Goal: Task Accomplishment & Management: Manage account settings

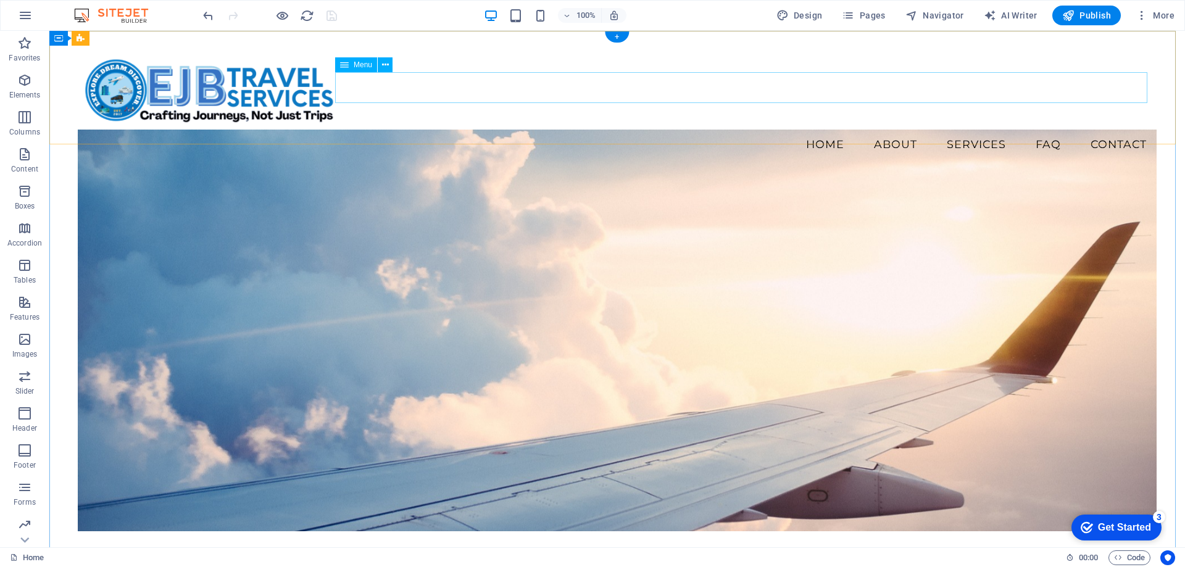
click at [1114, 129] on nav "Home About Services FAQ Contact" at bounding box center [617, 144] width 1079 height 31
click at [1087, 129] on nav "Home About Services FAQ Contact" at bounding box center [617, 144] width 1079 height 31
click at [1174, 70] on div "Menu Home About Services FAQ Contact" at bounding box center [616, 103] width 1135 height 144
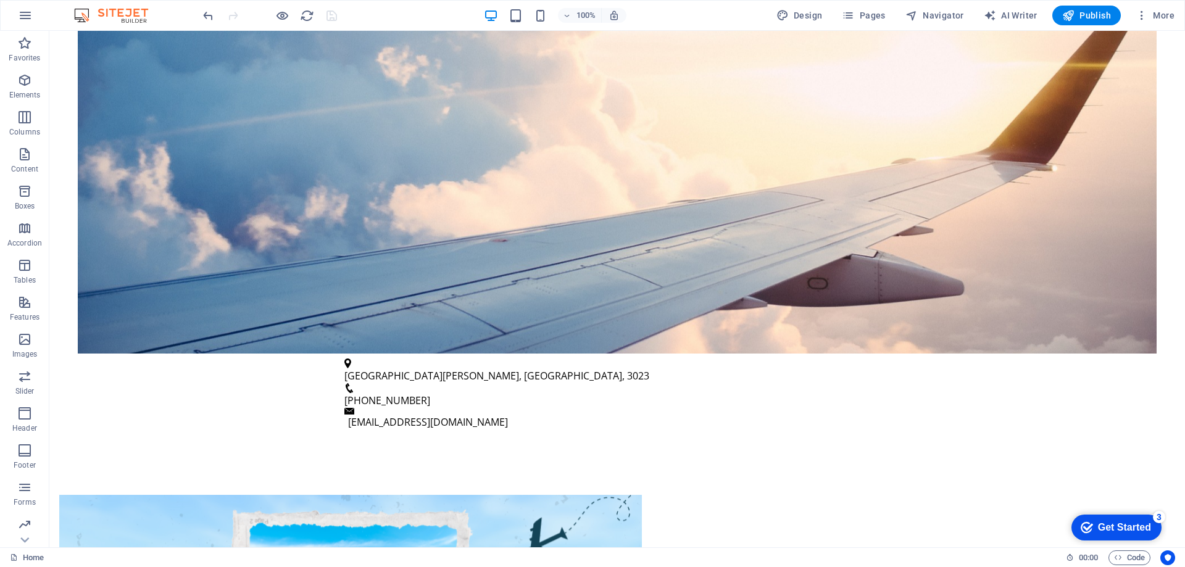
scroll to position [429, 0]
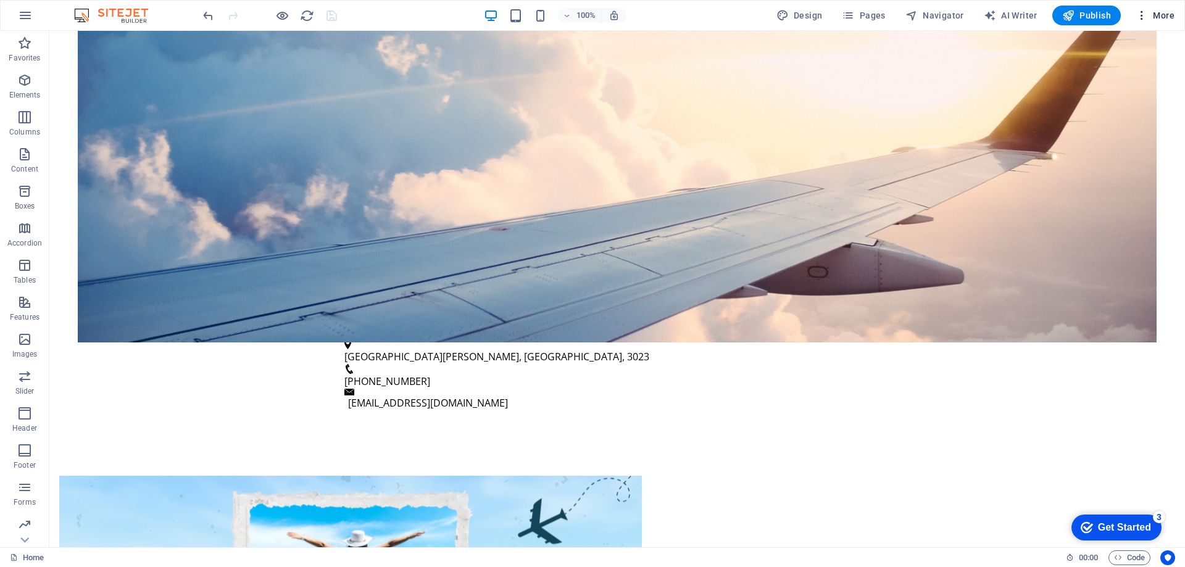
click at [1169, 23] on button "More" at bounding box center [1154, 16] width 49 height 20
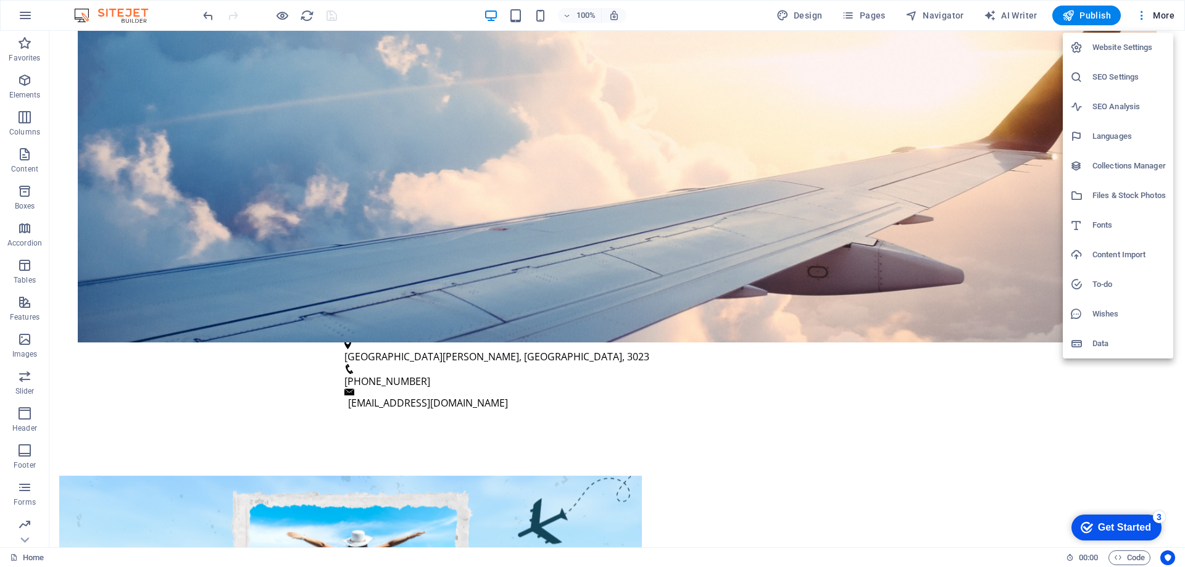
click at [1112, 341] on h6 "Data" at bounding box center [1128, 343] width 73 height 15
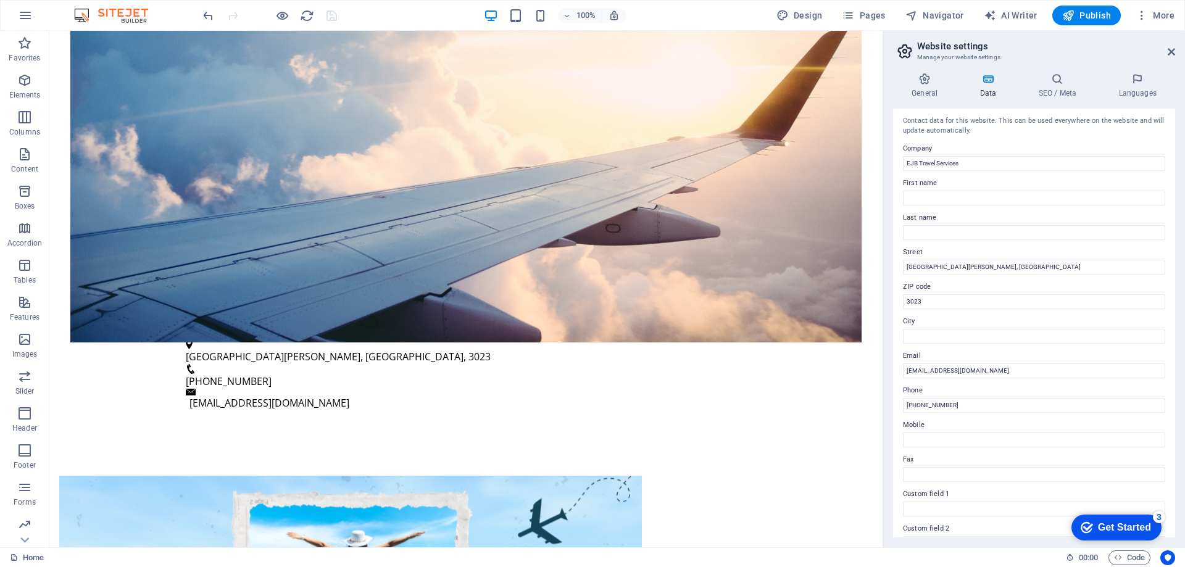
scroll to position [0, 0]
drag, startPoint x: 1176, startPoint y: 130, endPoint x: 1175, endPoint y: 249, distance: 118.5
click at [1175, 249] on div "General Data SEO / Meta Languages Website name [DOMAIN_NAME] Logo Drag files he…" at bounding box center [1034, 305] width 302 height 484
drag, startPoint x: 1171, startPoint y: 219, endPoint x: 1173, endPoint y: 310, distance: 90.7
click at [1174, 306] on div "Contact data for this website. This can be used everywhere on the website and w…" at bounding box center [1034, 323] width 282 height 429
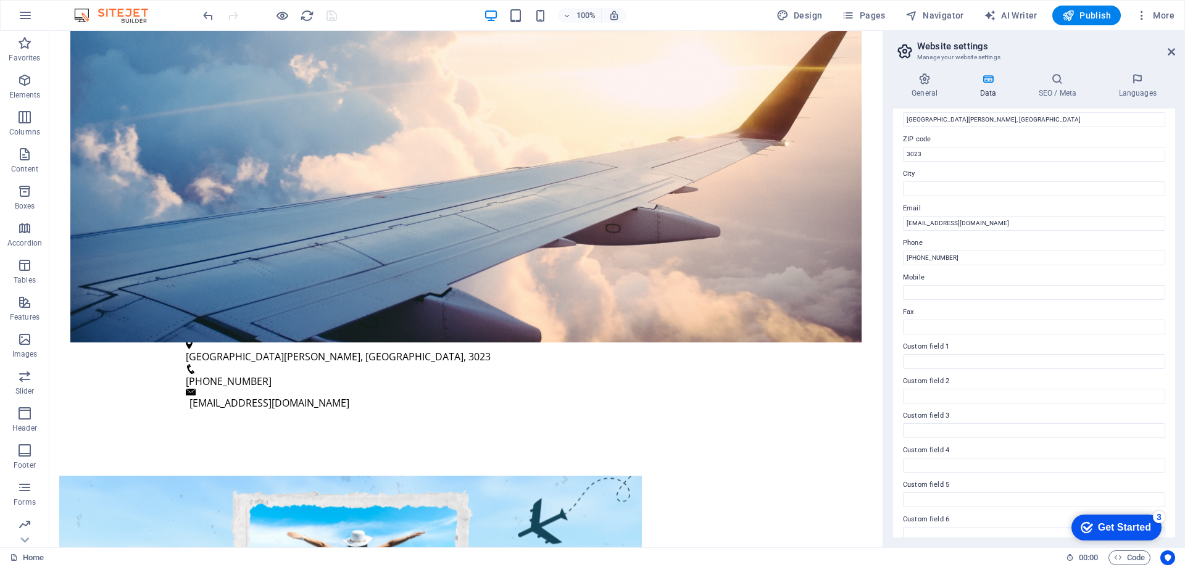
scroll to position [164, 0]
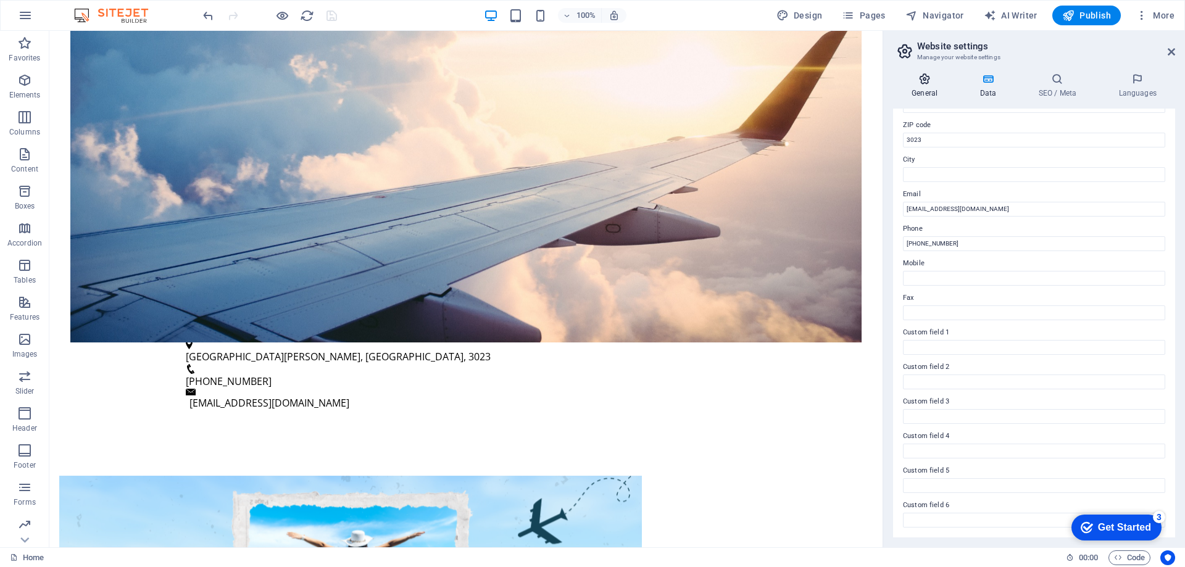
click at [935, 84] on icon at bounding box center [924, 79] width 63 height 12
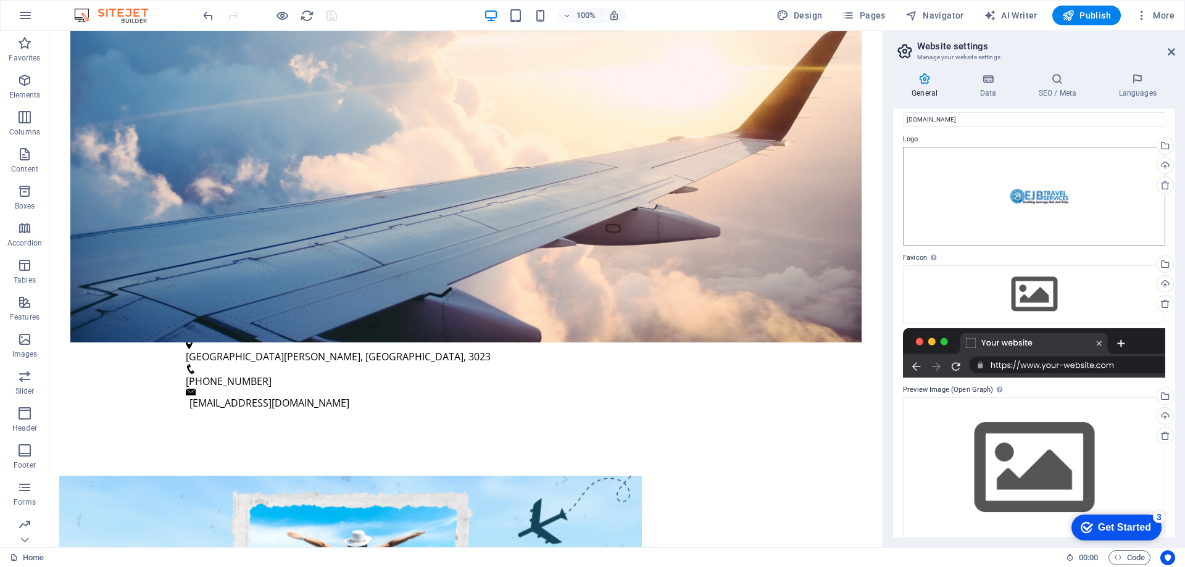
scroll to position [32, 0]
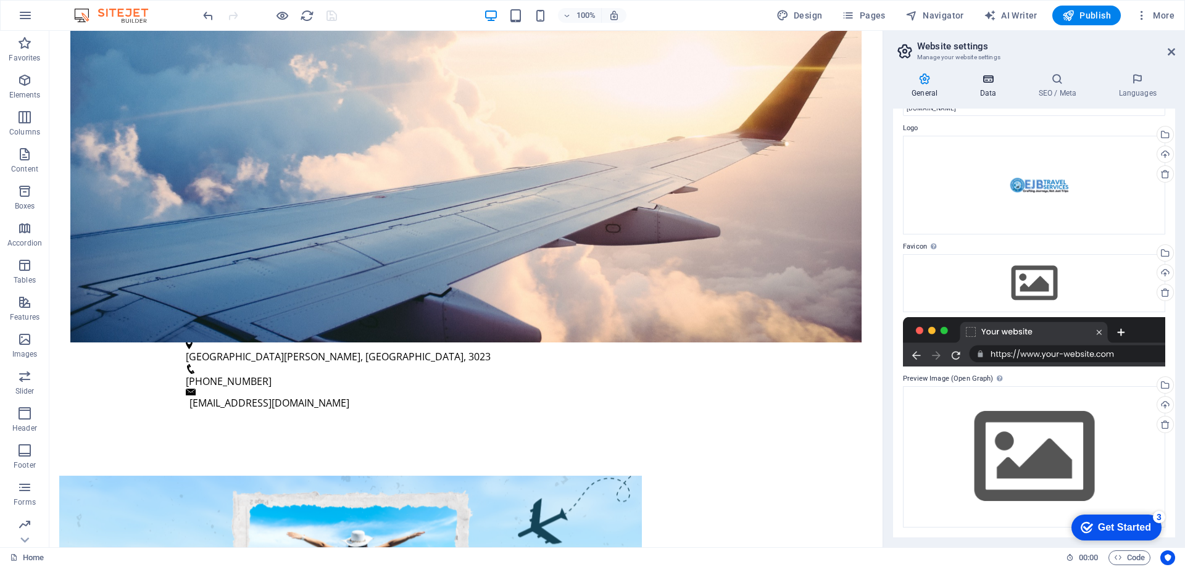
click at [988, 86] on h4 "Data" at bounding box center [990, 86] width 59 height 26
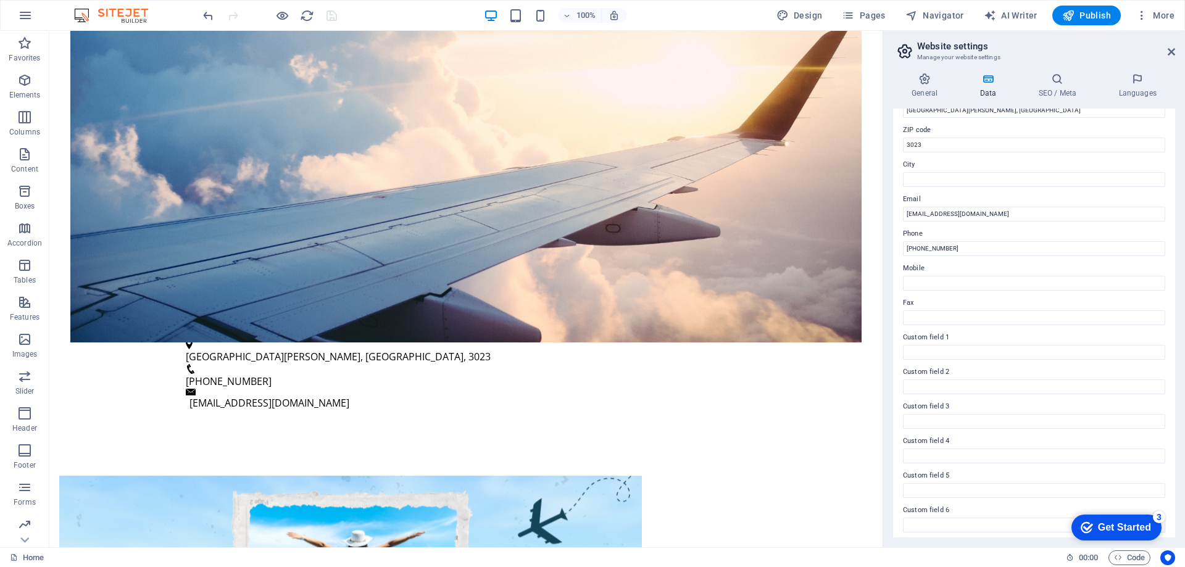
scroll to position [164, 0]
click at [1064, 86] on h4 "SEO / Meta" at bounding box center [1059, 86] width 80 height 26
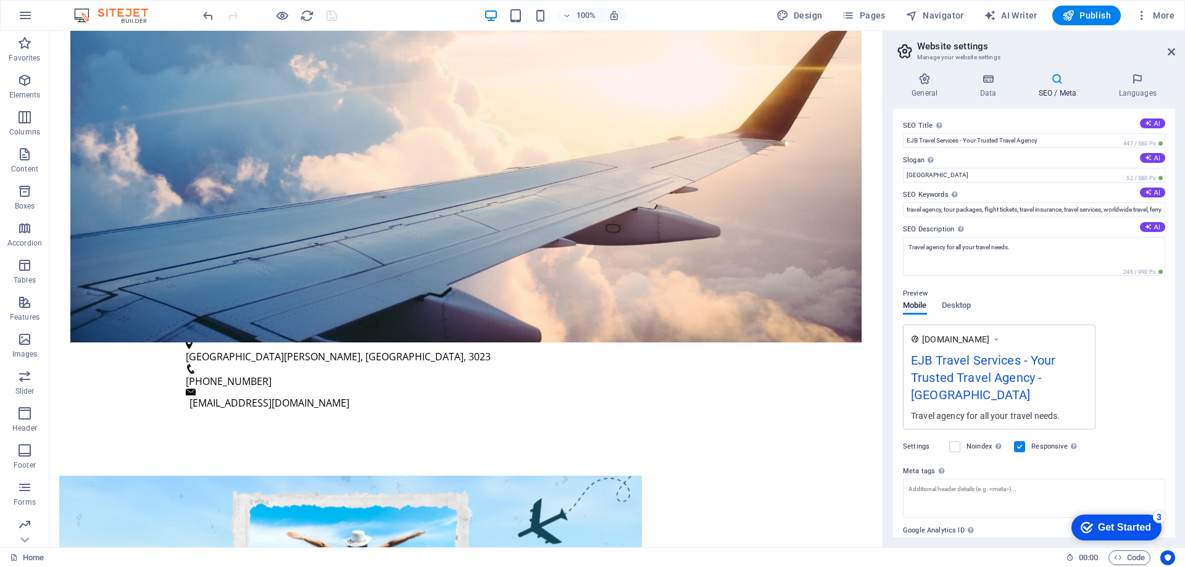
click at [1014, 375] on div "EJB Travel Services - Your Trusted Travel Agency - [GEOGRAPHIC_DATA]" at bounding box center [999, 380] width 176 height 59
click at [1065, 138] on input "EJB Travel Services - Your Trusted Travel Agency" at bounding box center [1034, 140] width 262 height 15
drag, startPoint x: 964, startPoint y: 139, endPoint x: 1053, endPoint y: 139, distance: 88.2
click at [1053, 139] on input "EJB Travel Services - Your Trusted Travel Agency" at bounding box center [1034, 140] width 262 height 15
type input "EJB Travel Services - Crafting Journeys not Just Trips"
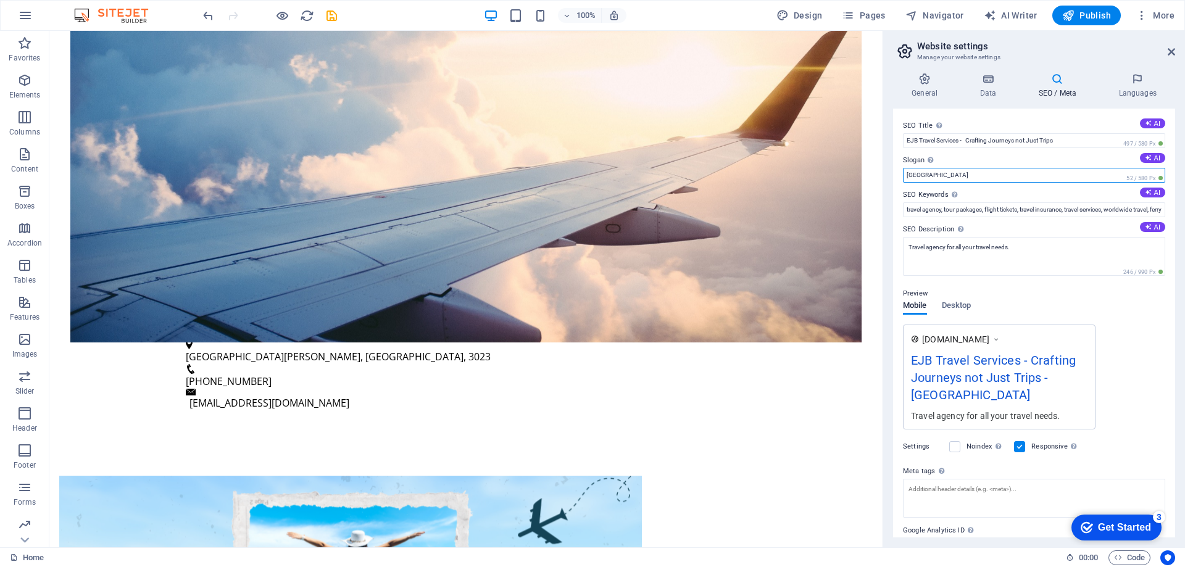
click at [995, 179] on input "[GEOGRAPHIC_DATA]" at bounding box center [1034, 175] width 262 height 15
drag, startPoint x: 1032, startPoint y: 177, endPoint x: 897, endPoint y: 170, distance: 135.3
click at [897, 170] on div "SEO Title The title of your website - make it something that stands out in sear…" at bounding box center [1034, 323] width 282 height 429
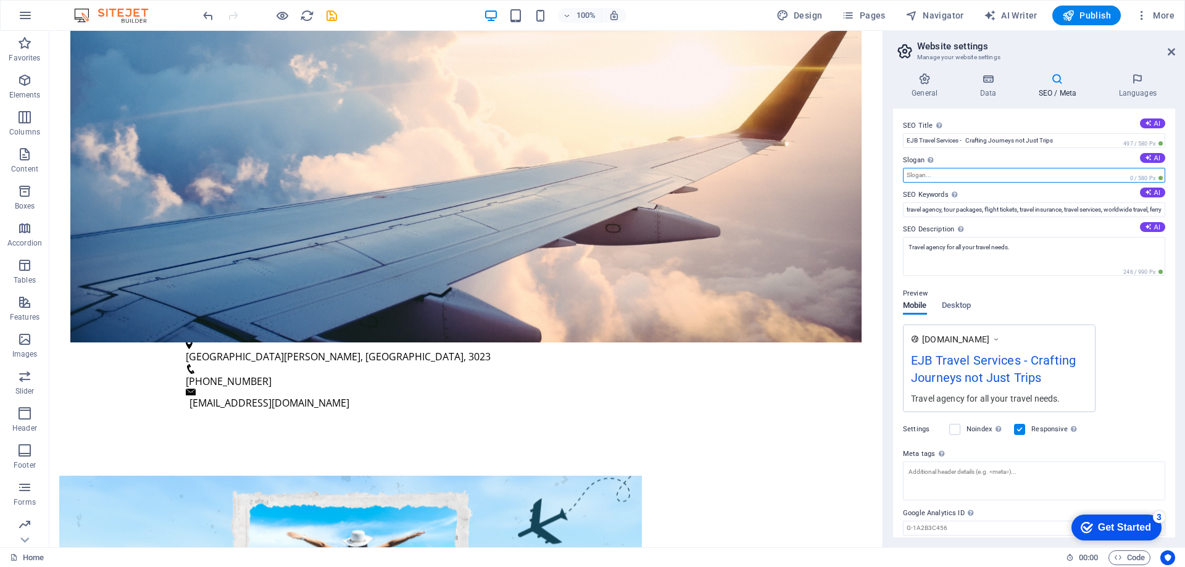
scroll to position [38, 0]
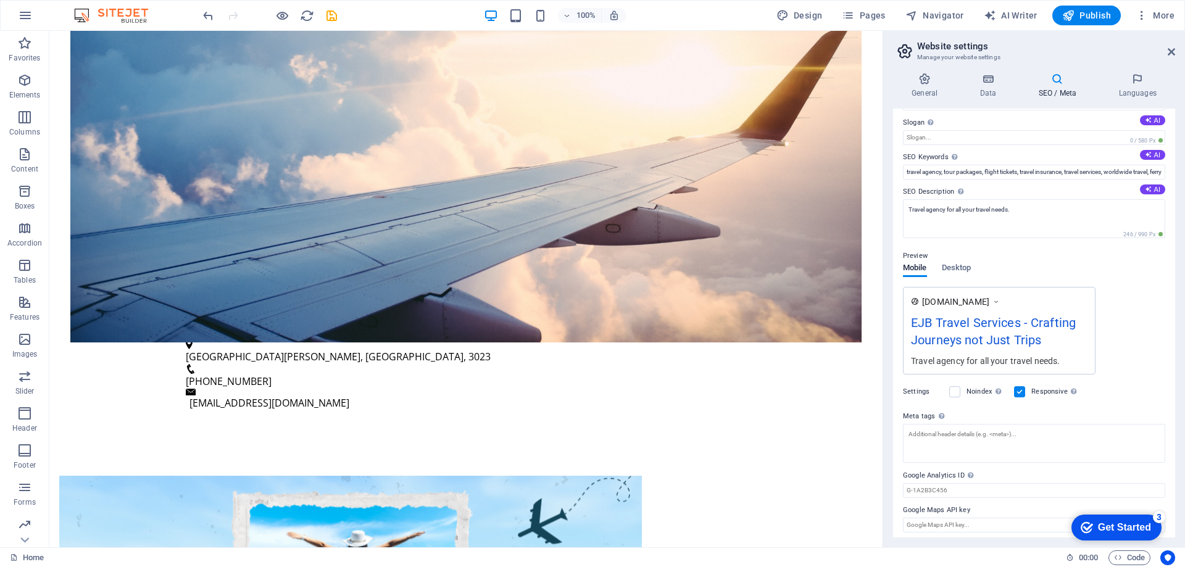
click at [1119, 331] on div "[DOMAIN_NAME] EJB Travel Services - Crafting Journeys not Just Trips Travel age…" at bounding box center [1034, 331] width 262 height 88
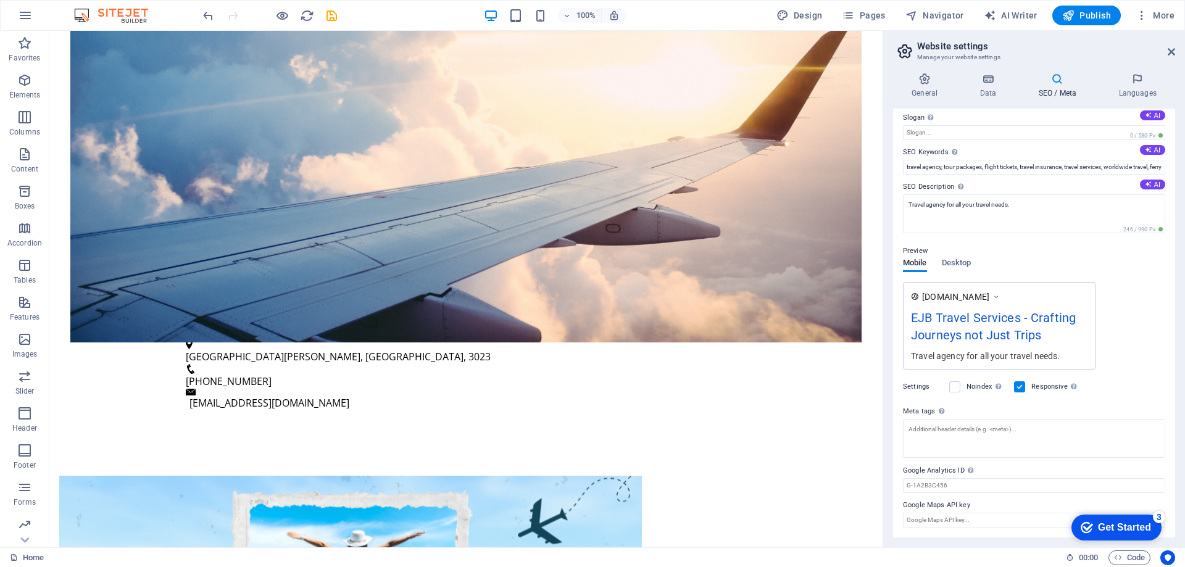
scroll to position [0, 0]
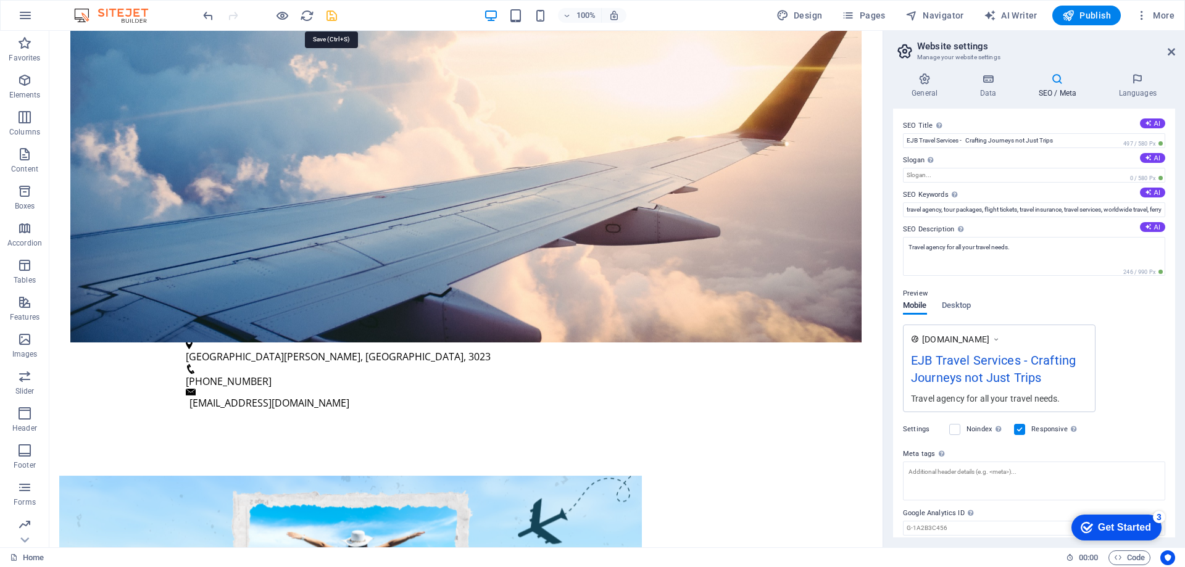
click at [329, 14] on icon "save" at bounding box center [332, 16] width 14 height 14
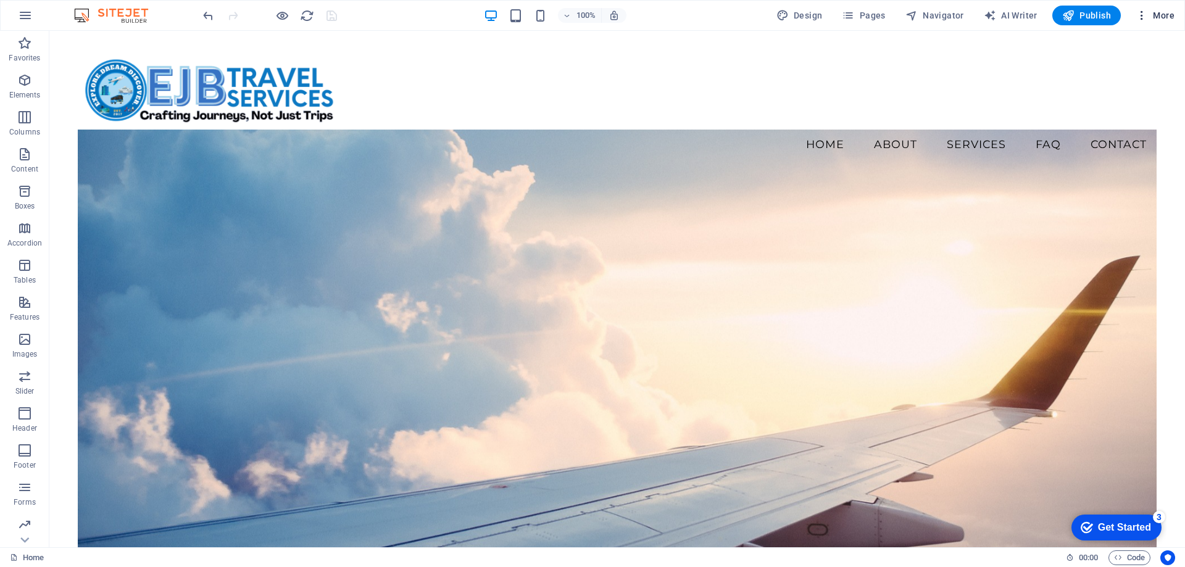
click at [1162, 12] on span "More" at bounding box center [1154, 15] width 39 height 12
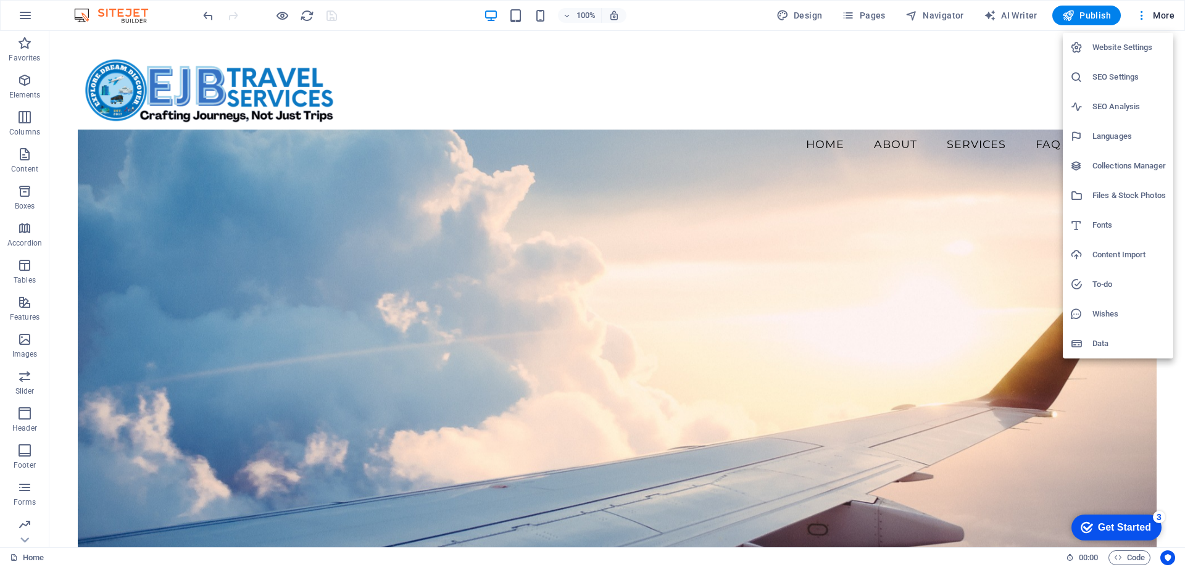
click at [1151, 344] on h6 "Data" at bounding box center [1128, 343] width 73 height 15
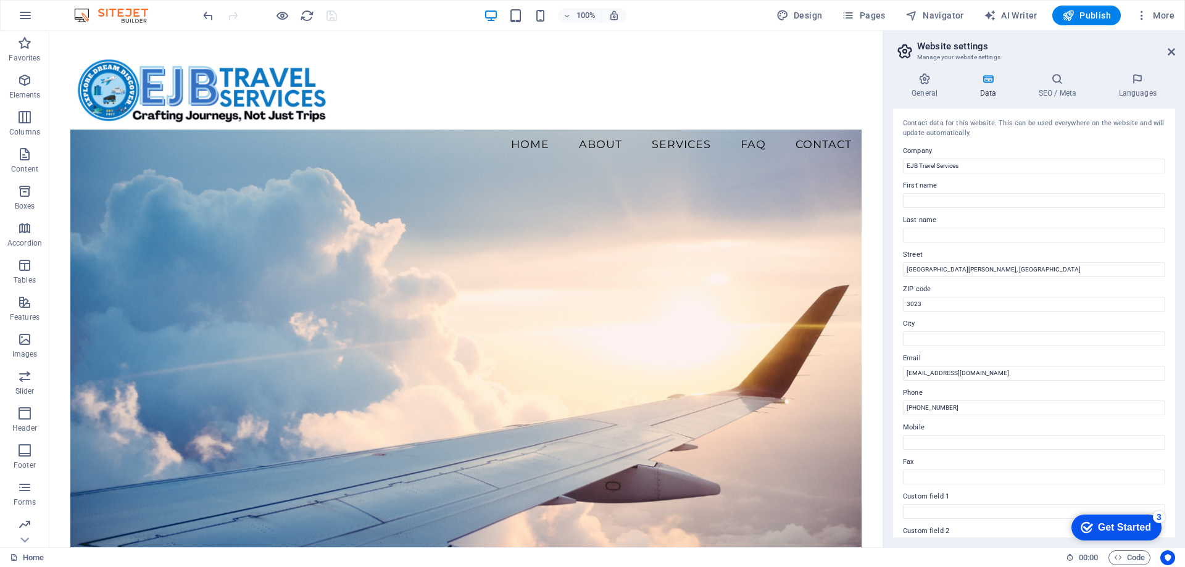
click at [989, 86] on h4 "Data" at bounding box center [990, 86] width 59 height 26
click at [1056, 94] on h4 "SEO / Meta" at bounding box center [1059, 86] width 80 height 26
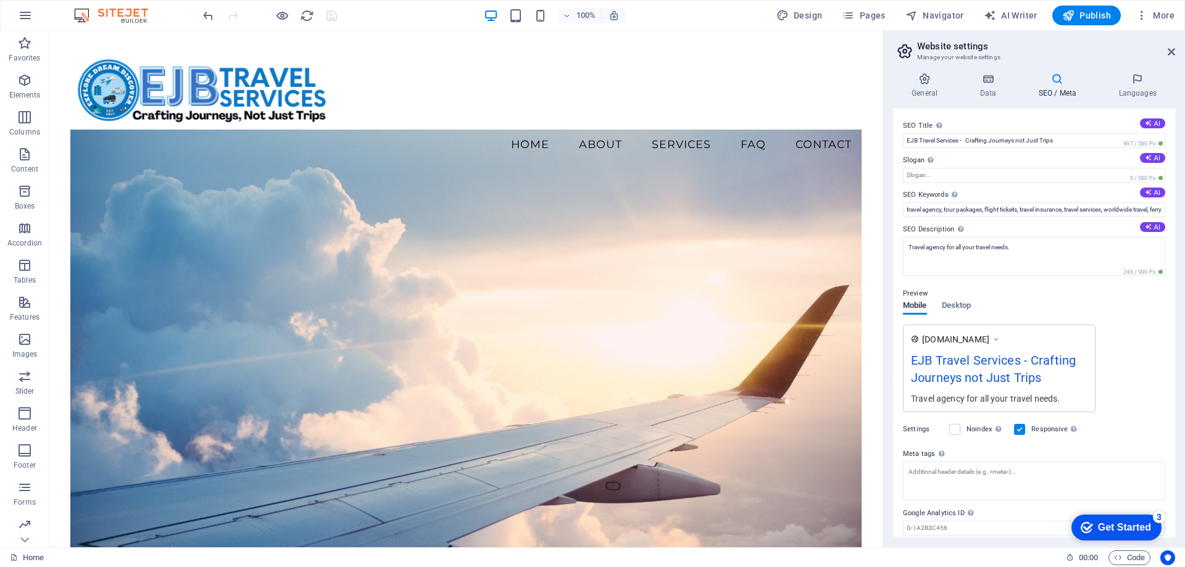
scroll to position [43, 0]
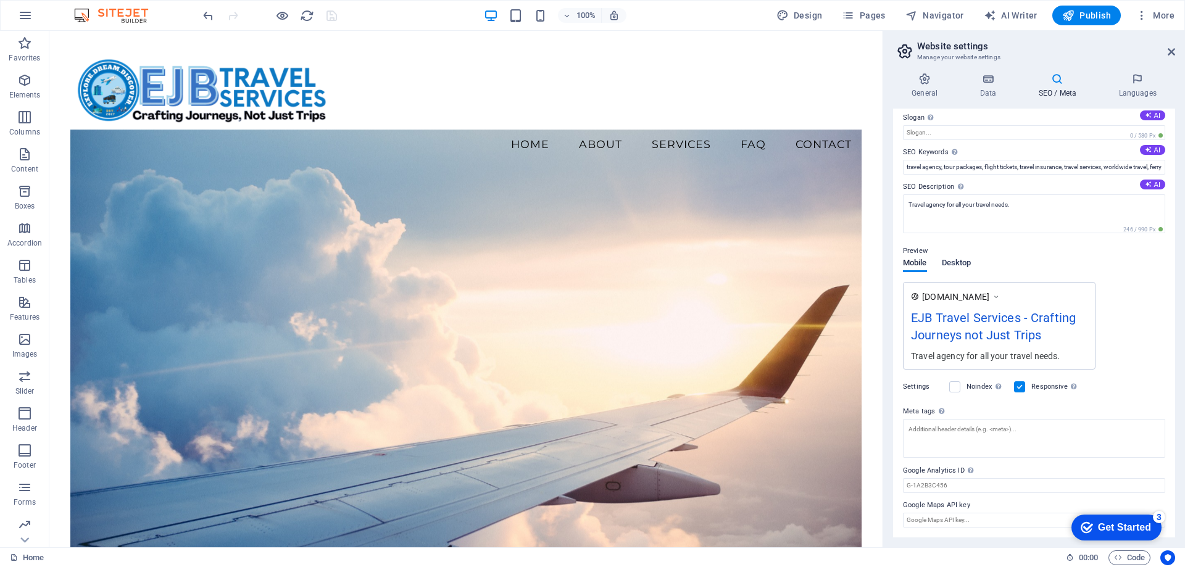
click at [955, 261] on span "Desktop" at bounding box center [957, 263] width 30 height 17
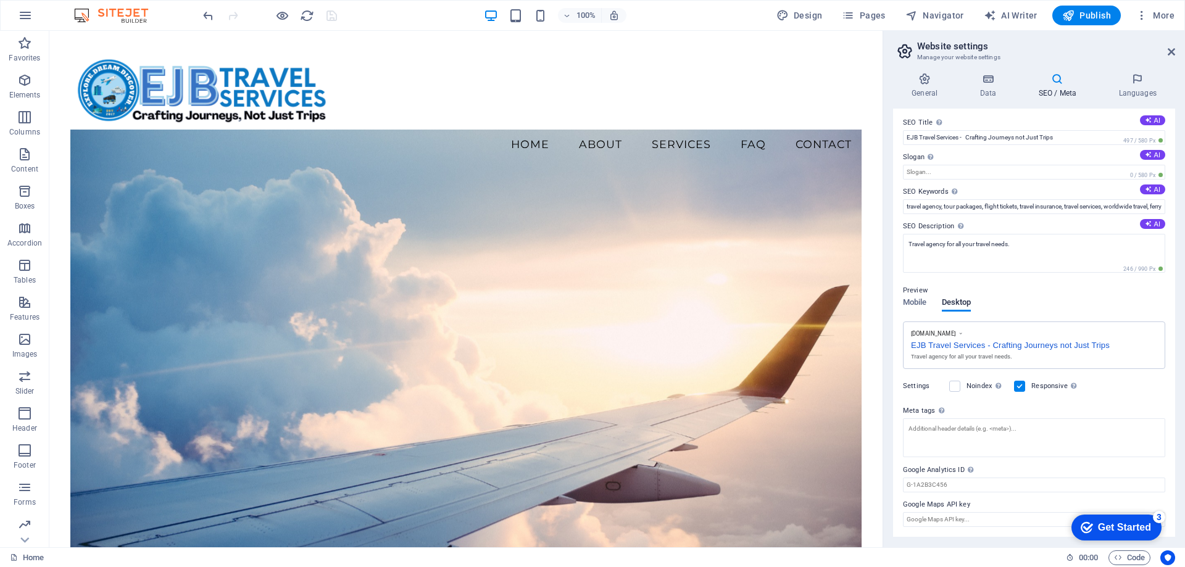
scroll to position [2, 0]
click at [1170, 50] on icon at bounding box center [1170, 52] width 7 height 10
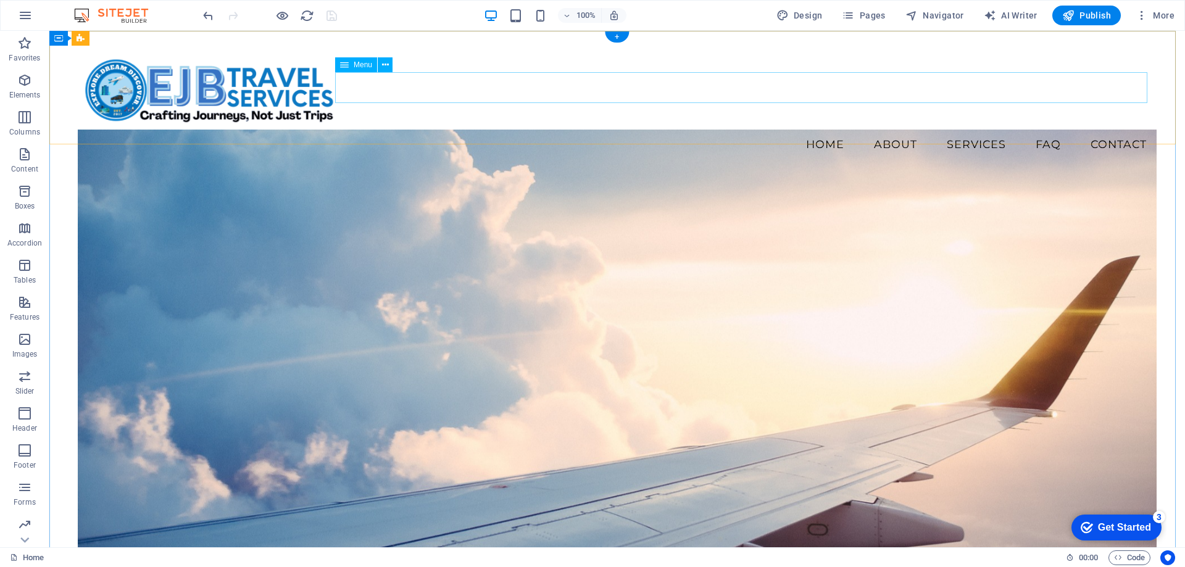
click at [463, 129] on nav "Home About Services FAQ Contact" at bounding box center [617, 144] width 1079 height 31
click at [22, 18] on icon "button" at bounding box center [25, 15] width 15 height 15
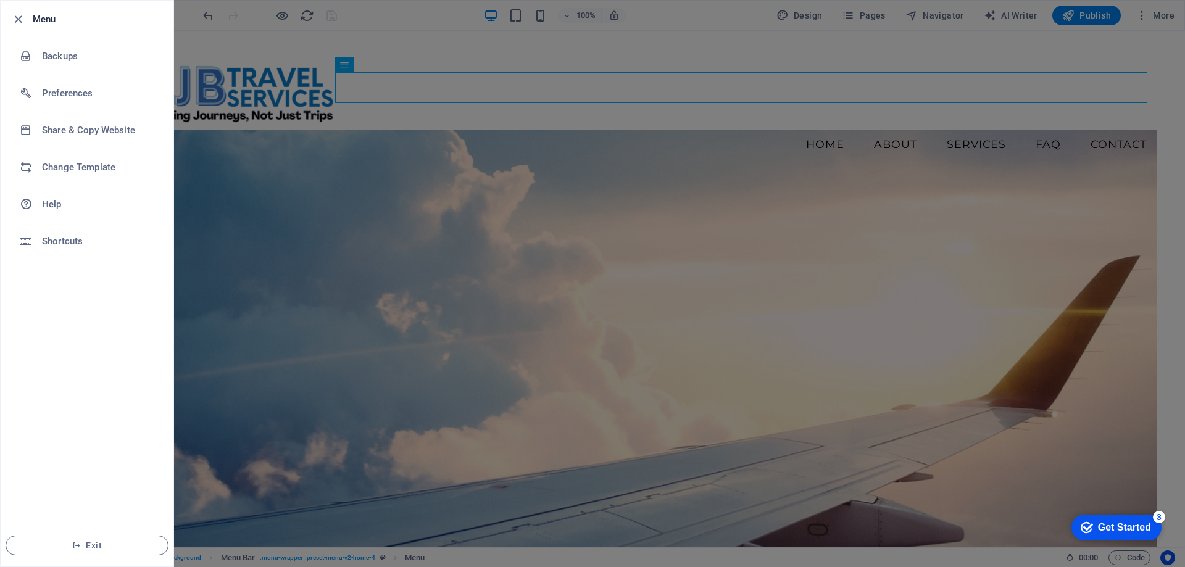
click at [436, 19] on div at bounding box center [592, 283] width 1185 height 567
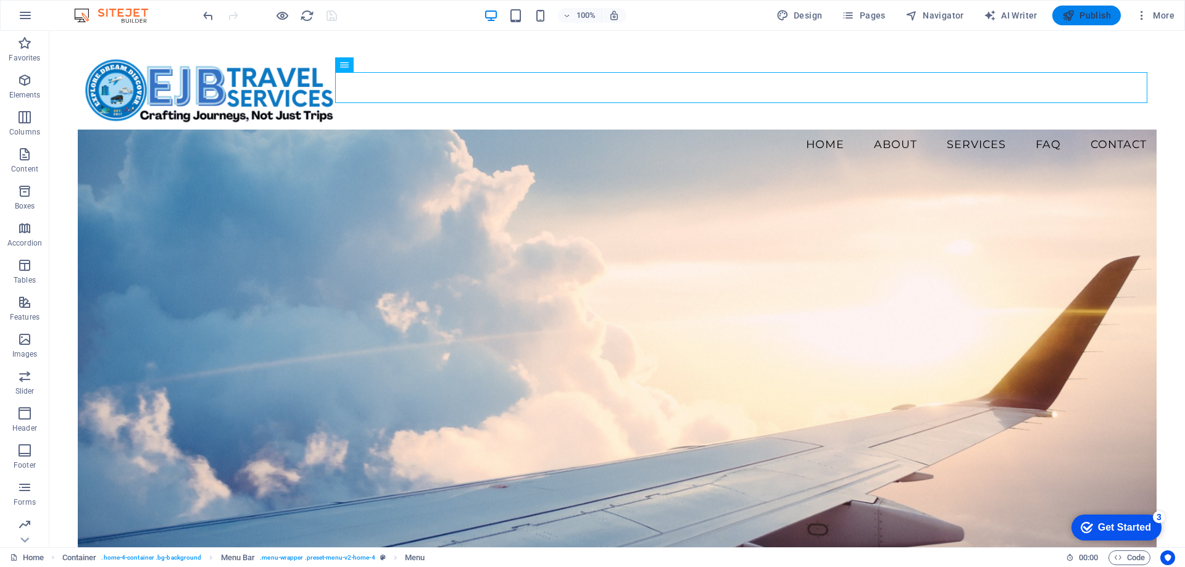
click at [1095, 15] on span "Publish" at bounding box center [1086, 15] width 49 height 12
